Goal: Information Seeking & Learning: Learn about a topic

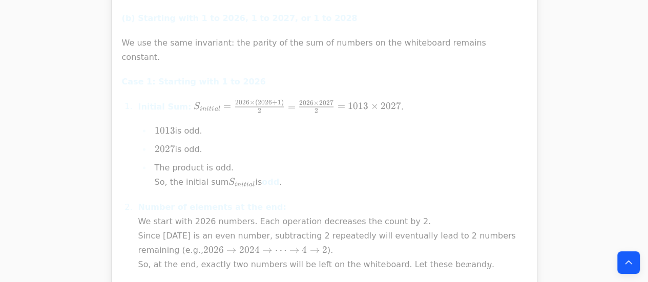
scroll to position [12401, 0]
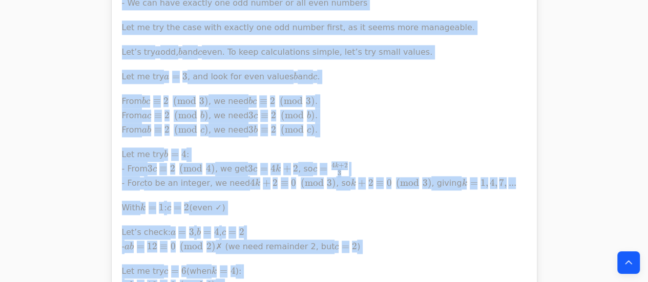
scroll to position [18111, 0]
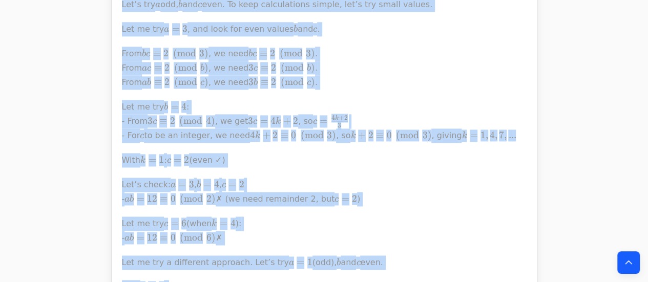
drag, startPoint x: 0, startPoint y: 0, endPoint x: 217, endPoint y: 281, distance: 355.0
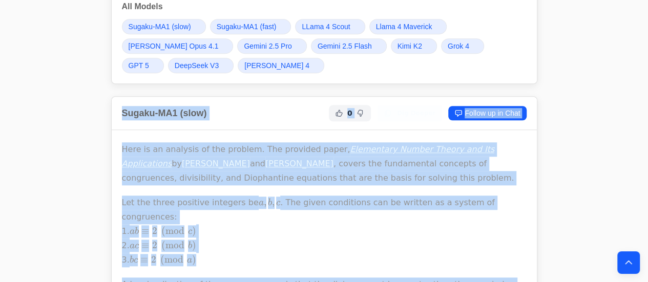
scroll to position [188, 0]
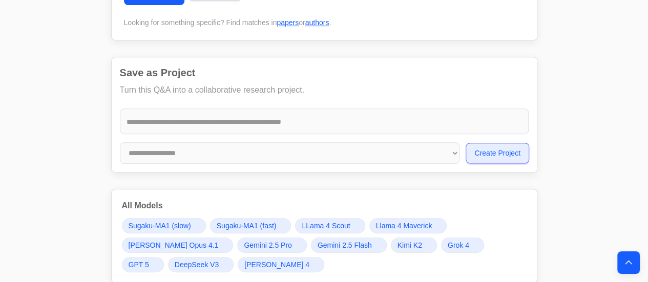
drag, startPoint x: 347, startPoint y: 194, endPoint x: 445, endPoint y: 1, distance: 216.3
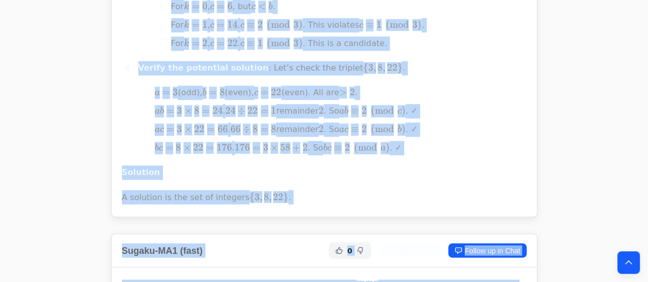
scroll to position [2734, 0]
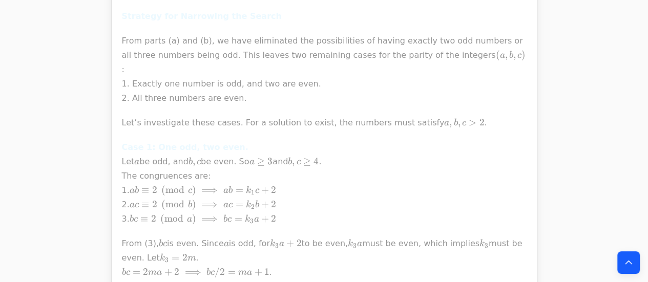
scroll to position [4248, 0]
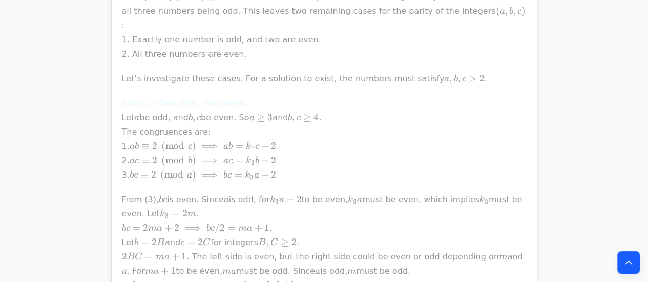
drag, startPoint x: 328, startPoint y: 4, endPoint x: 318, endPoint y: 154, distance: 151.0
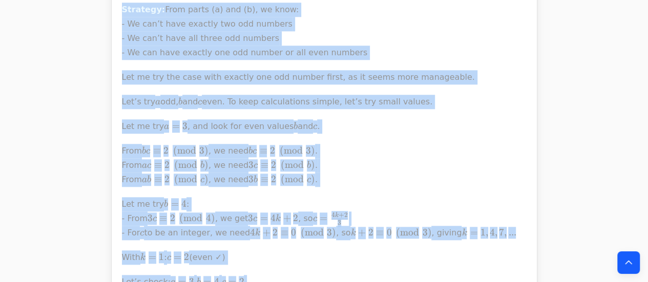
scroll to position [18111, 0]
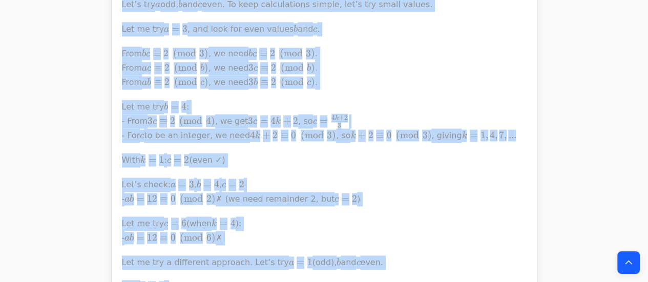
drag, startPoint x: 119, startPoint y: 170, endPoint x: 310, endPoint y: 172, distance: 191.1
copy div "Llama 4 Maverick 0 Dig Deeper Follow up in Chat Step 1: Understand the given pr…"
